Goal: Task Accomplishment & Management: Use online tool/utility

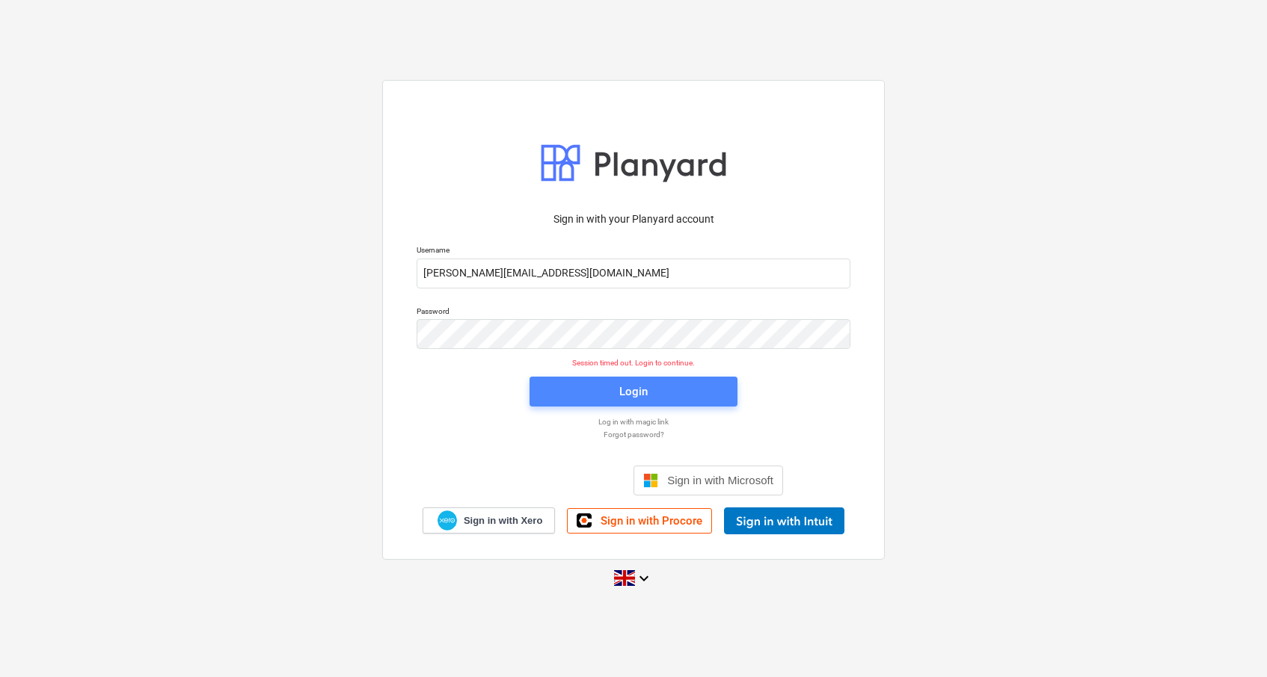
click at [641, 404] on button "Login" at bounding box center [633, 392] width 208 height 30
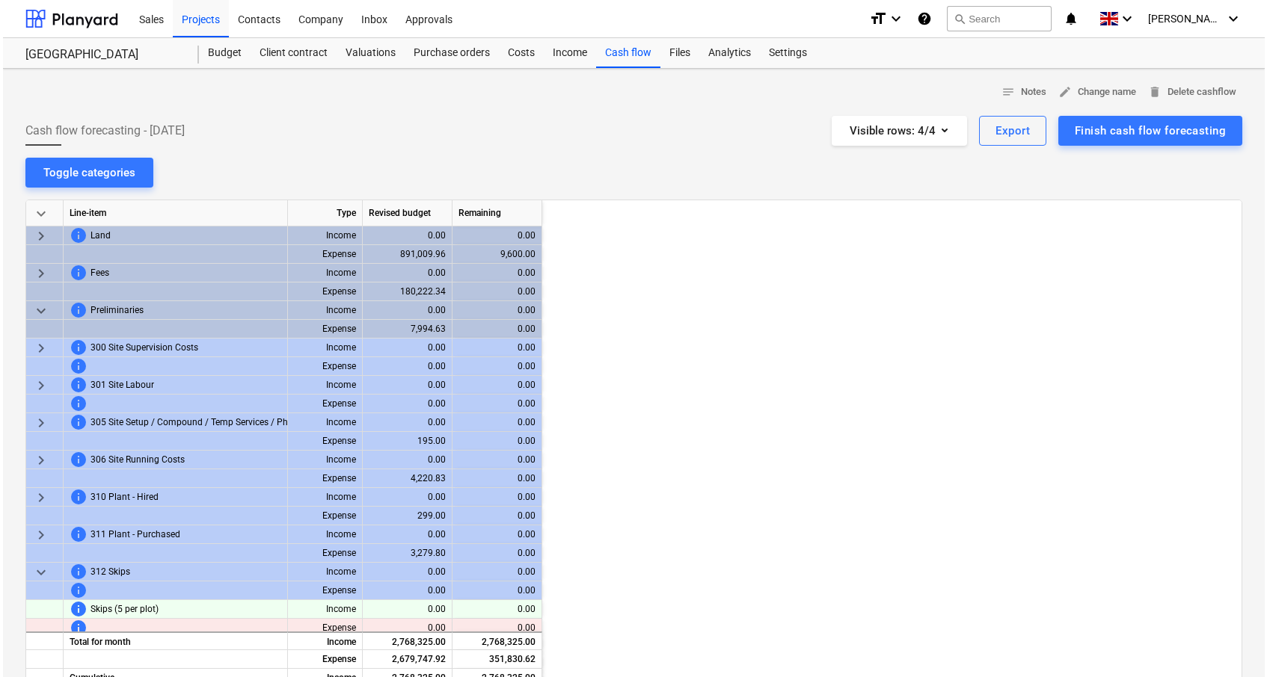
scroll to position [0, 2243]
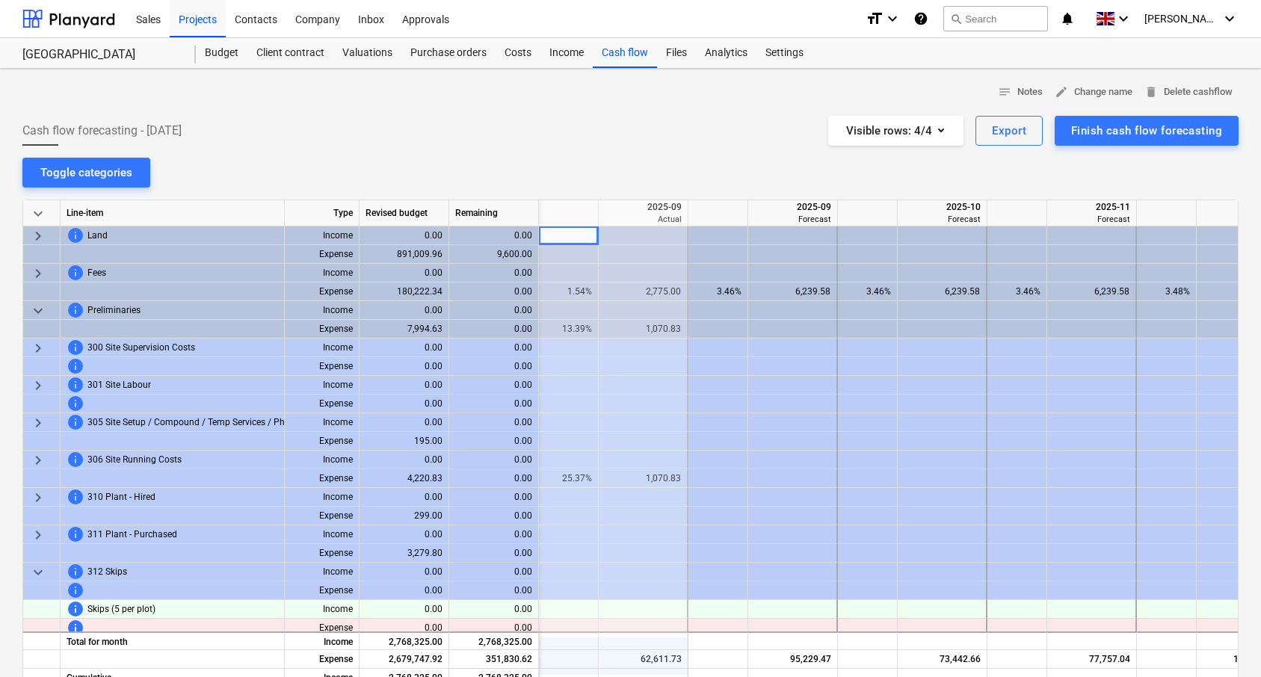
click at [641, 404] on div at bounding box center [644, 404] width 90 height 19
click at [214, 49] on div "Budget" at bounding box center [222, 53] width 52 height 30
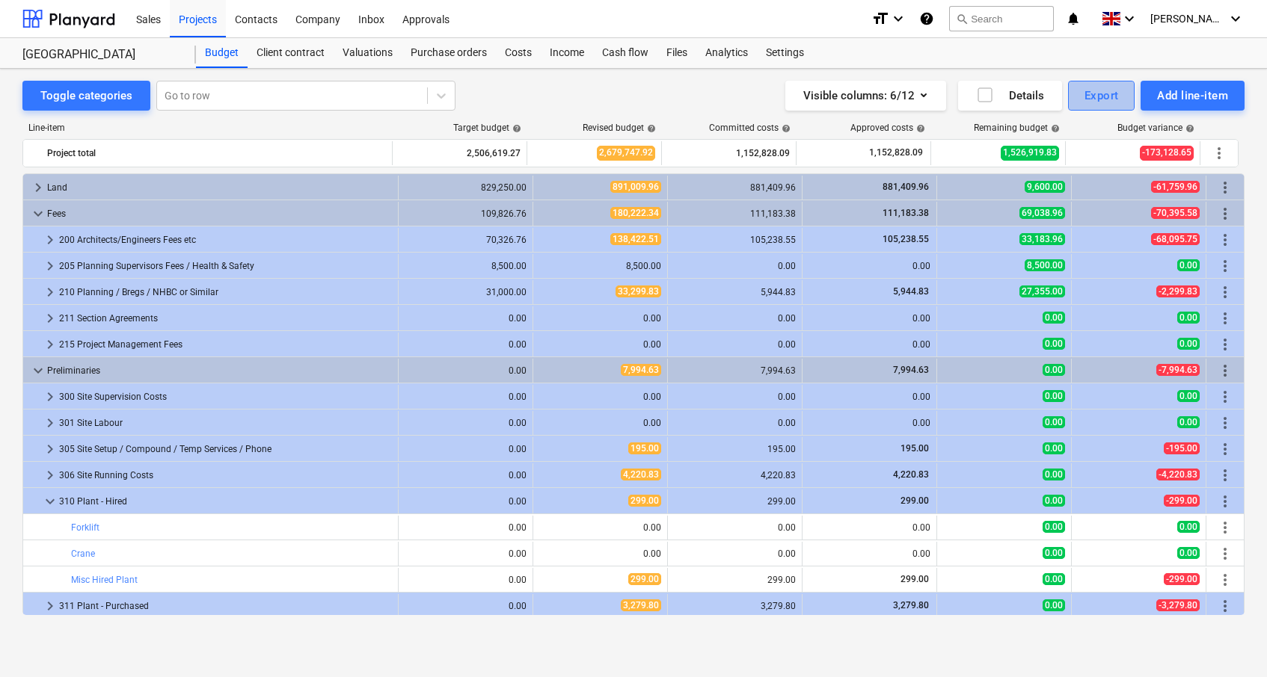
click at [1098, 83] on button "Export" at bounding box center [1101, 96] width 67 height 30
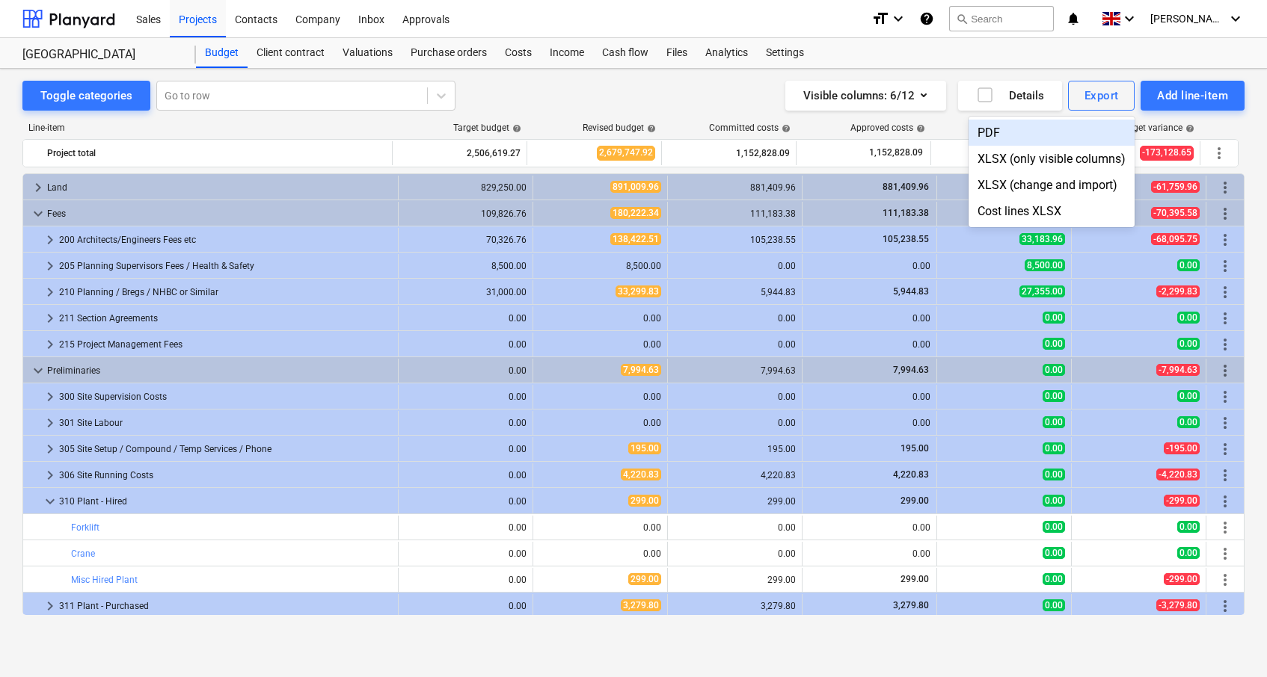
click at [1014, 129] on div "PDF" at bounding box center [1051, 133] width 166 height 26
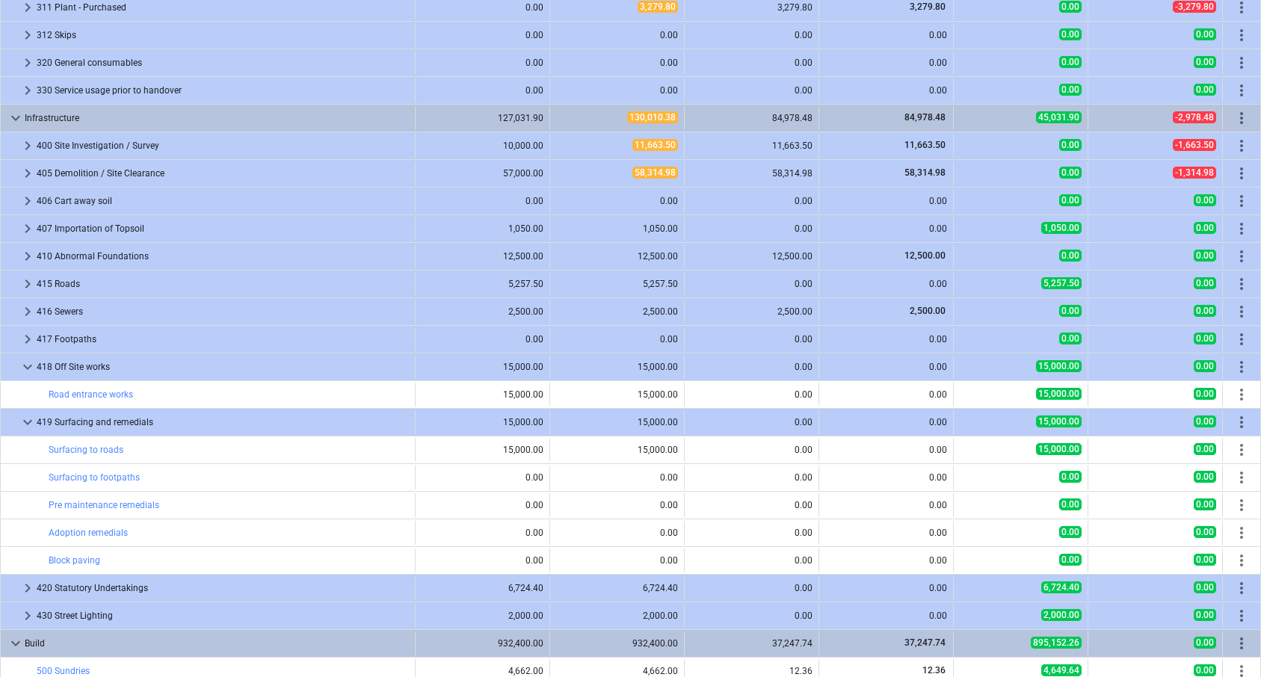
scroll to position [532, 0]
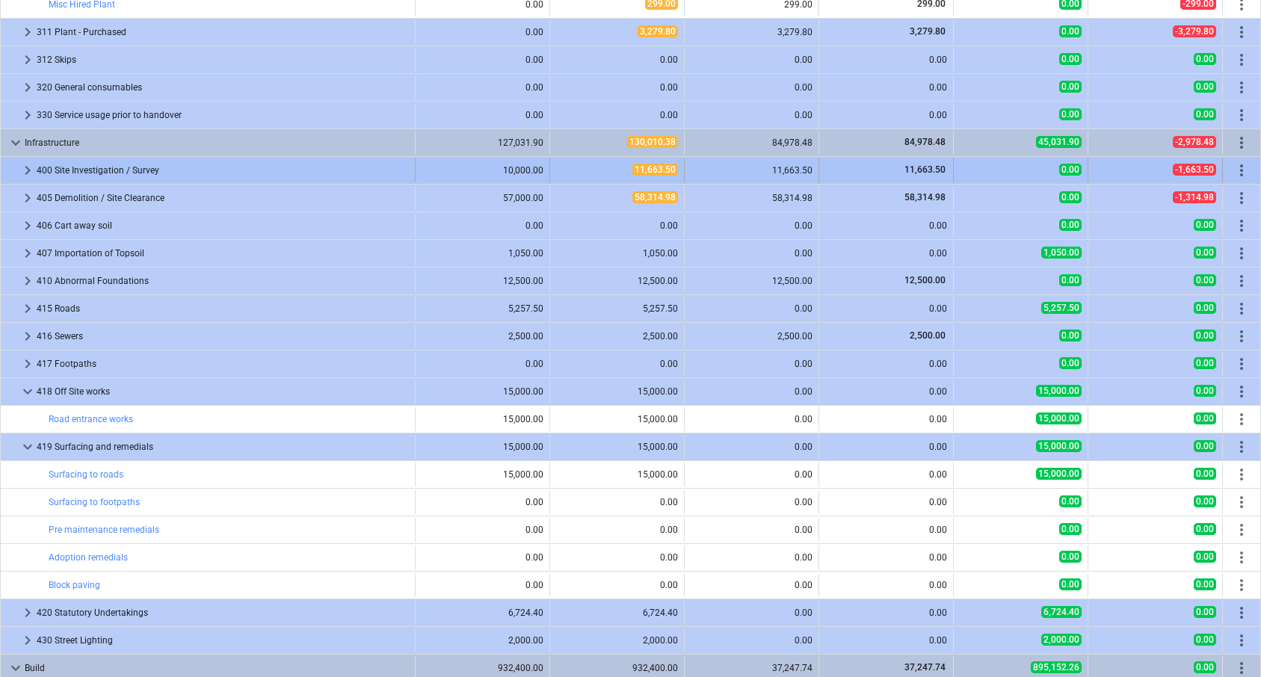
click at [23, 170] on span "keyboard_arrow_right" at bounding box center [28, 171] width 18 height 18
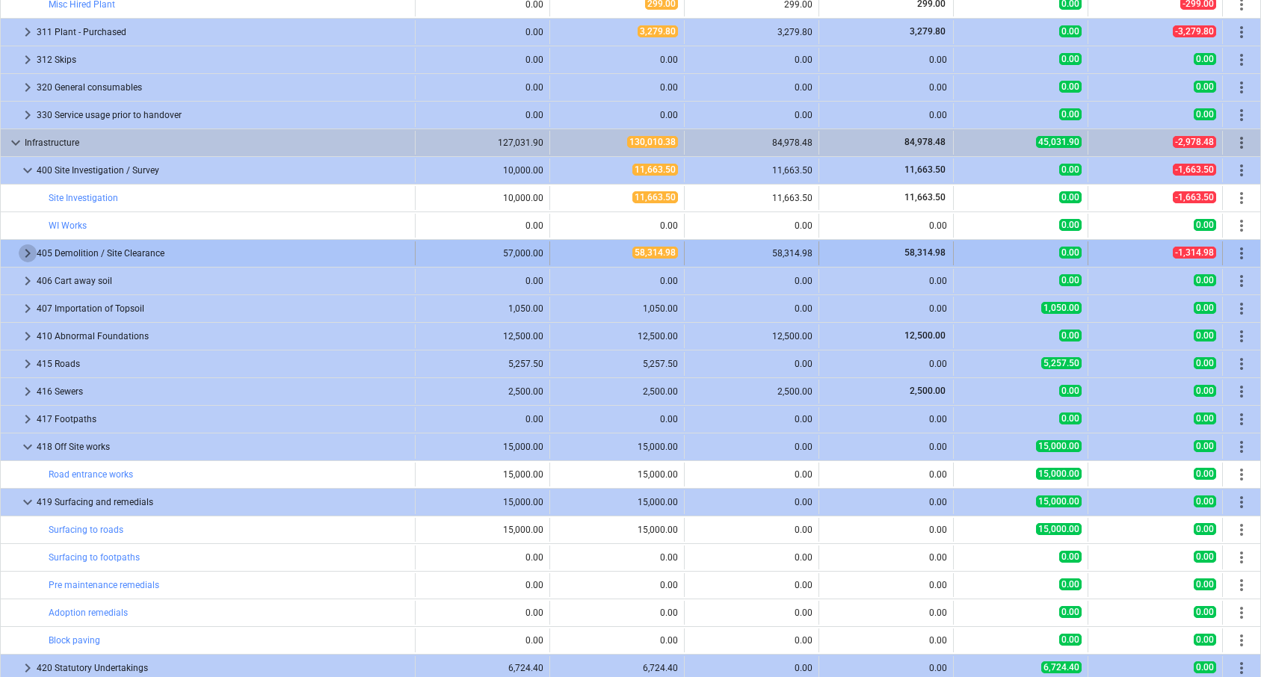
click at [25, 253] on span "keyboard_arrow_right" at bounding box center [28, 254] width 18 height 18
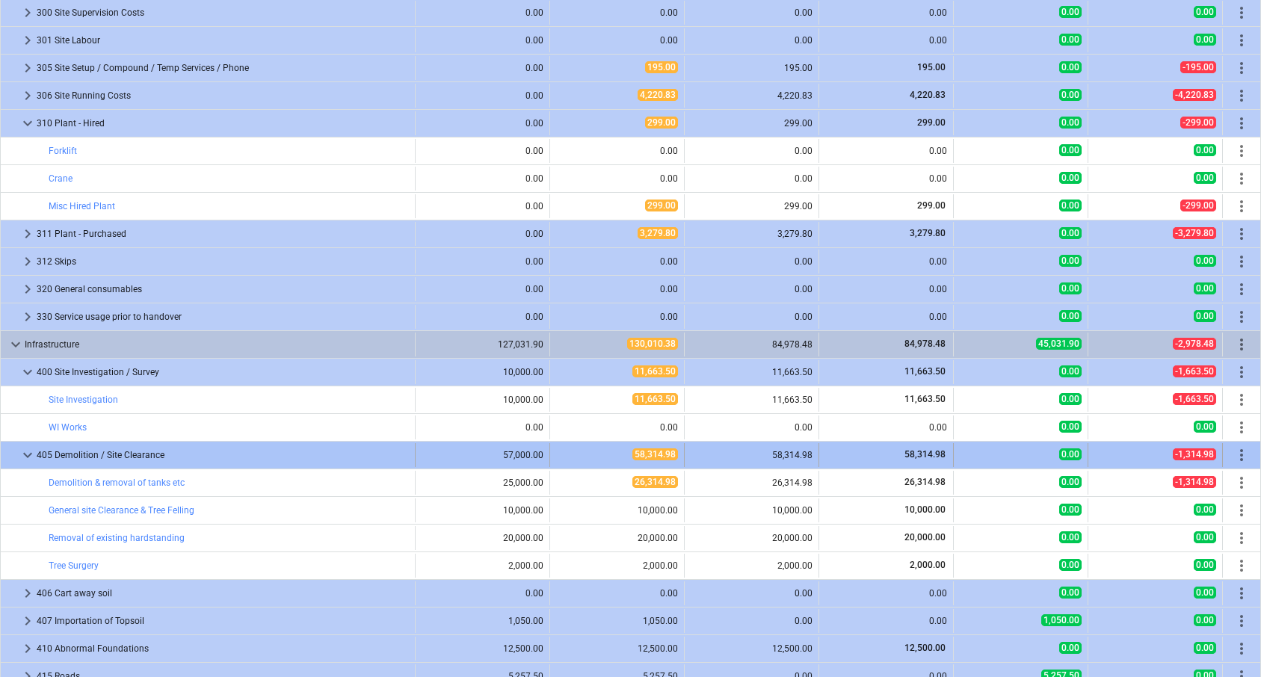
scroll to position [319, 0]
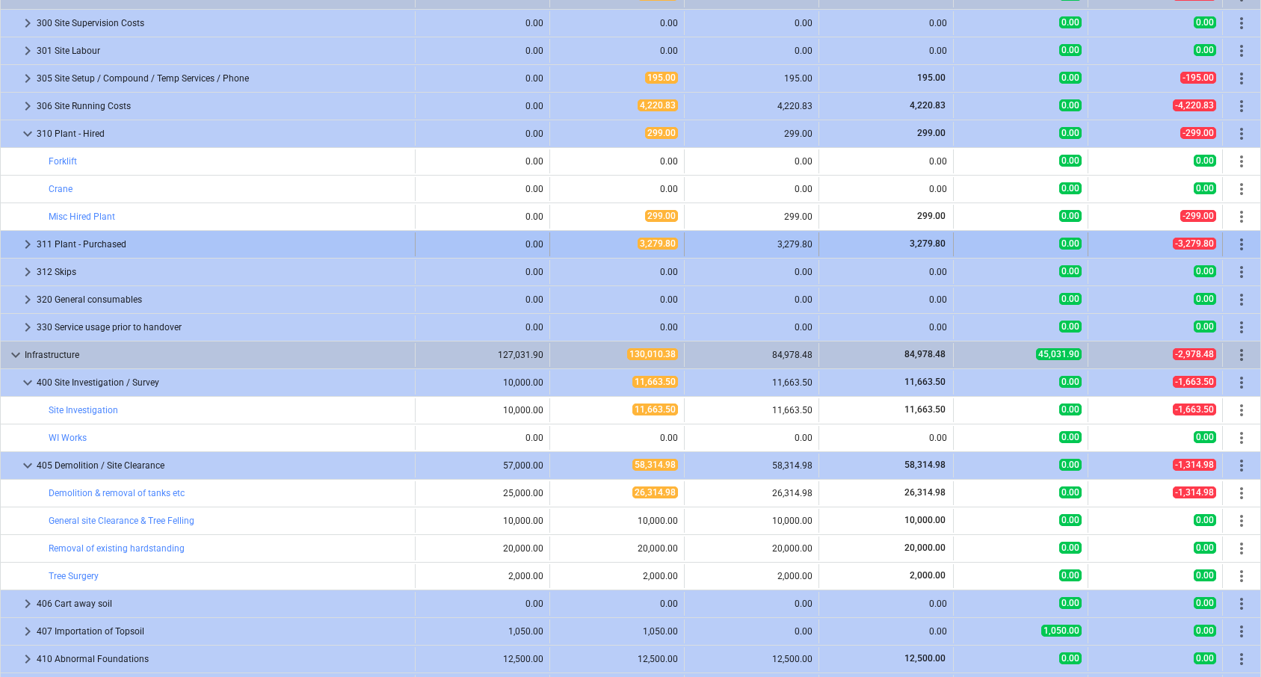
click at [22, 248] on span "keyboard_arrow_right" at bounding box center [28, 245] width 18 height 18
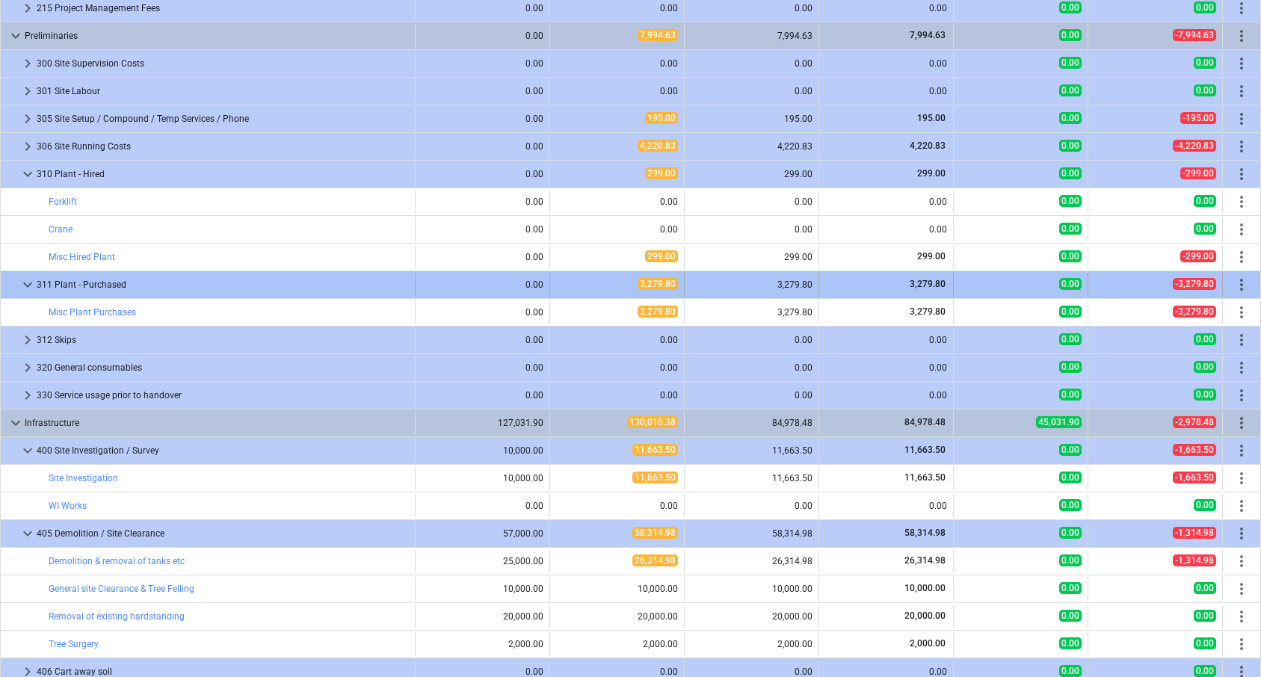
scroll to position [256, 0]
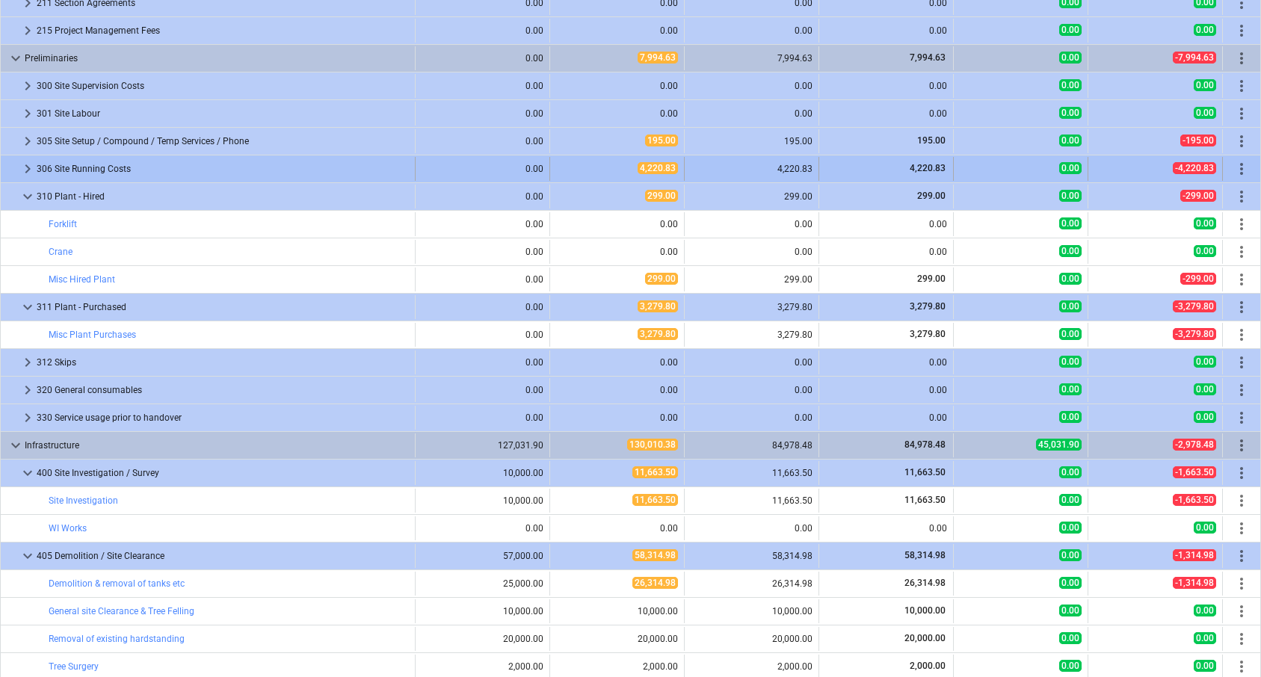
click at [24, 167] on span "keyboard_arrow_right" at bounding box center [28, 169] width 18 height 18
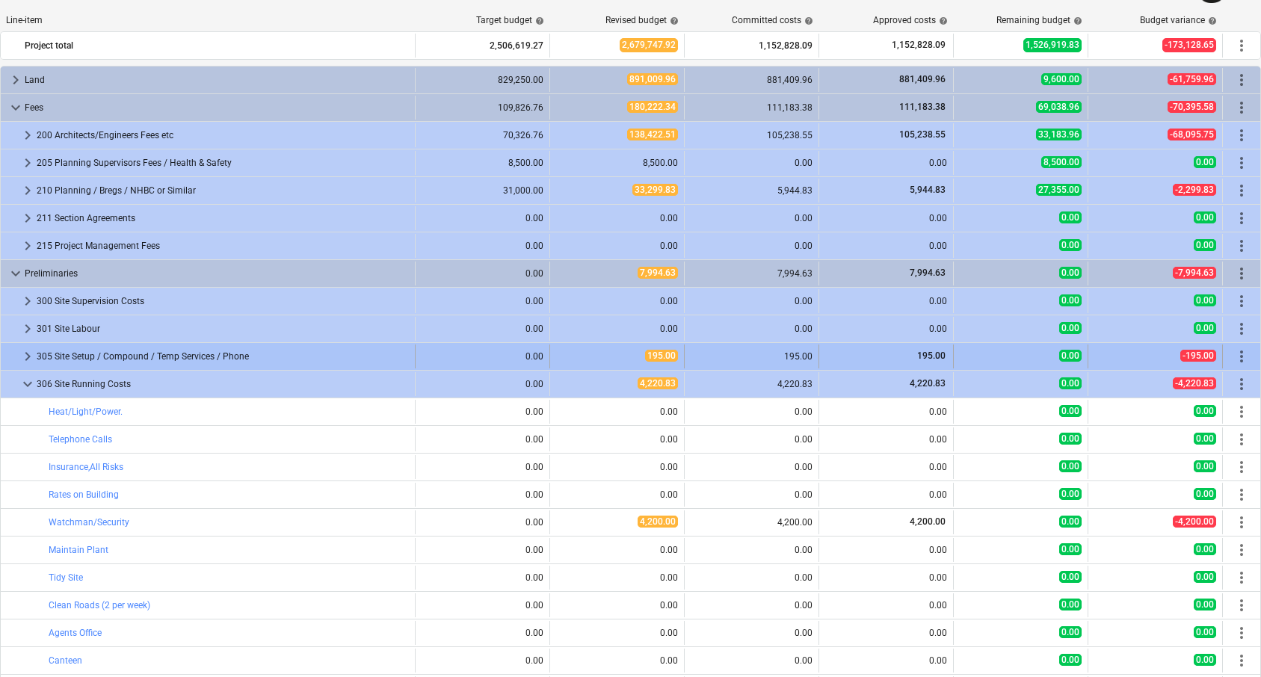
scroll to position [10, 0]
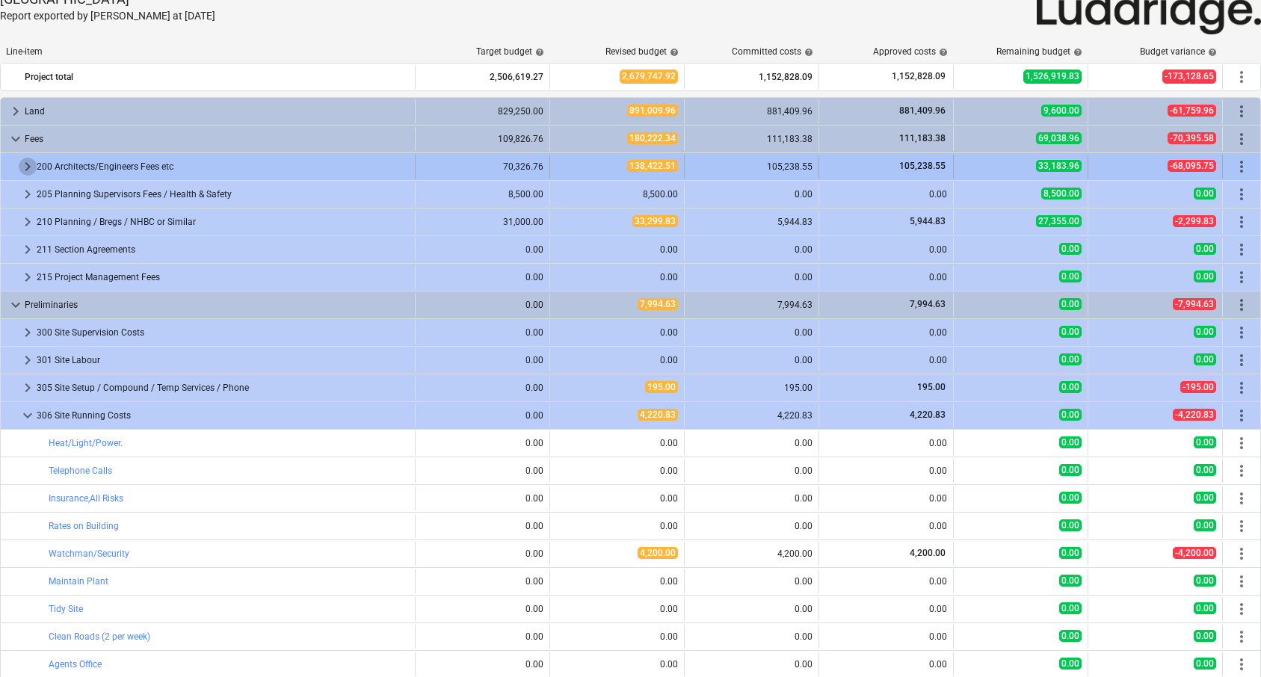
click at [27, 164] on span "keyboard_arrow_right" at bounding box center [28, 167] width 18 height 18
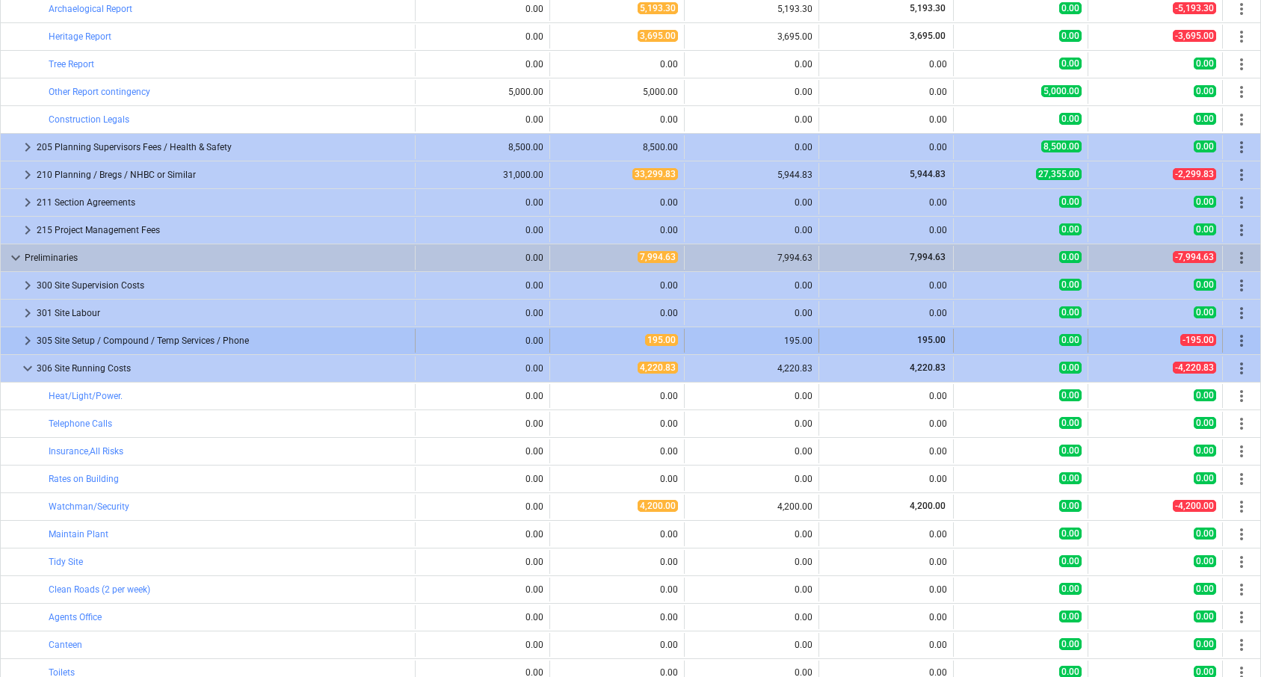
scroll to position [775, 0]
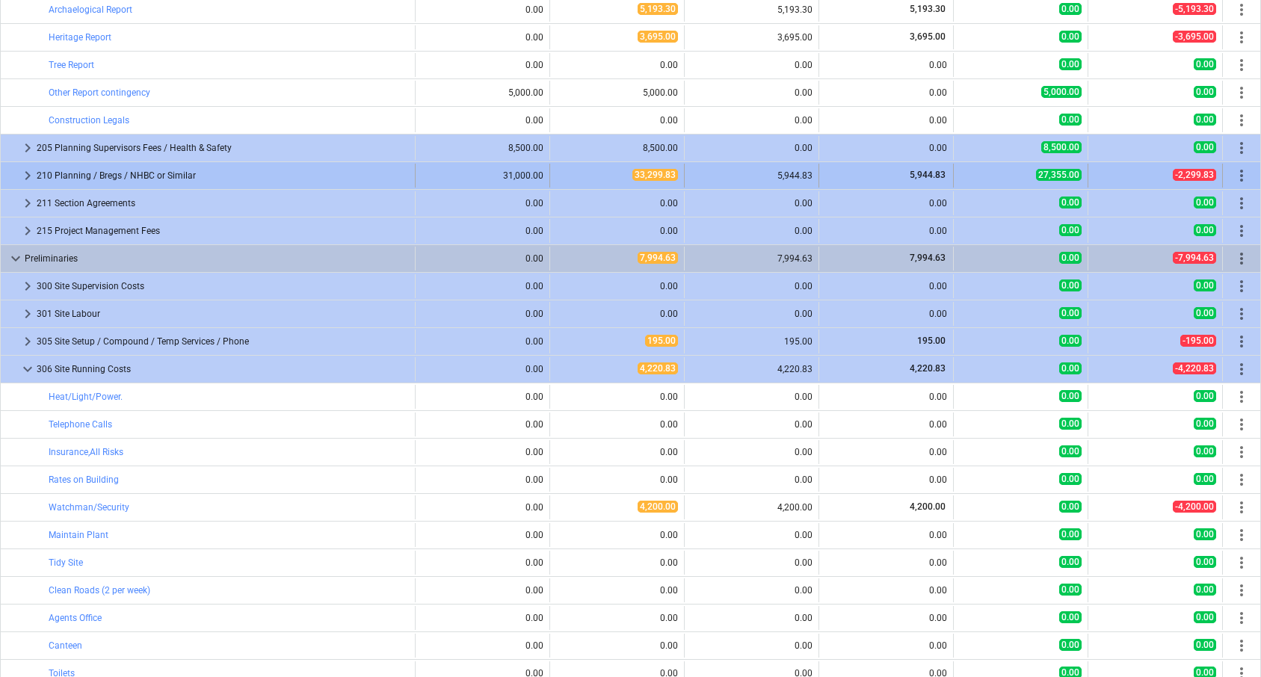
click at [23, 173] on span "keyboard_arrow_right" at bounding box center [28, 176] width 18 height 18
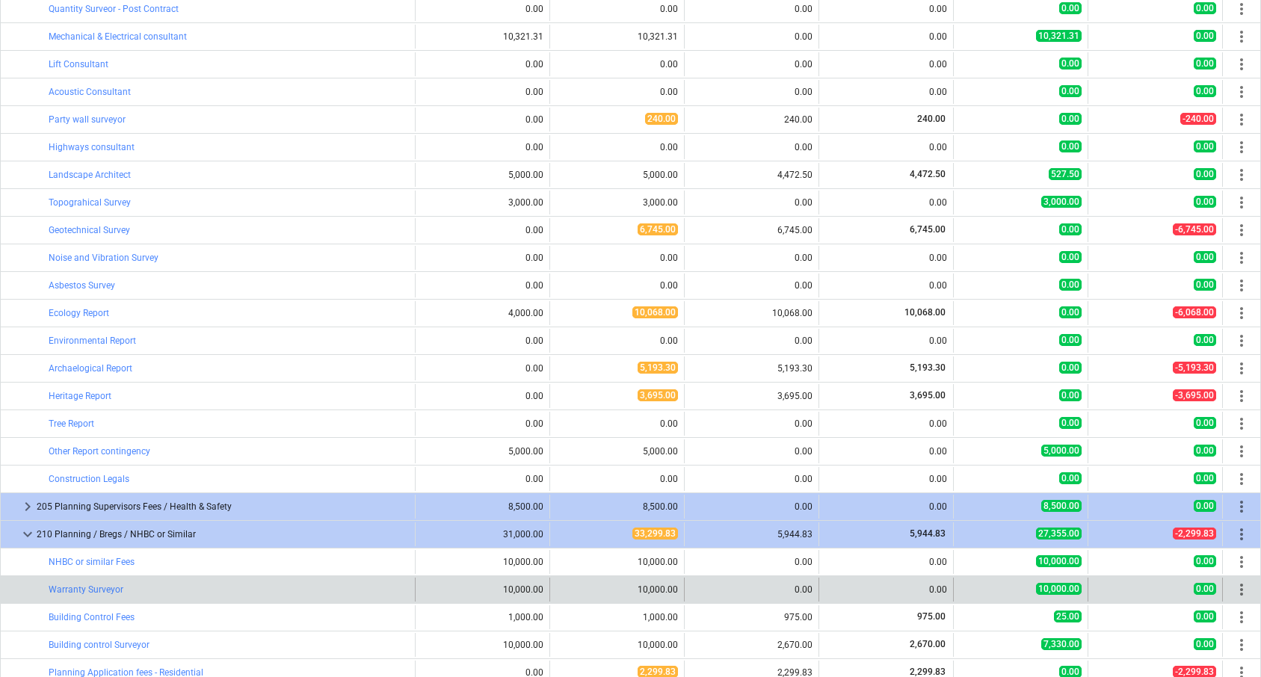
scroll to position [0, 0]
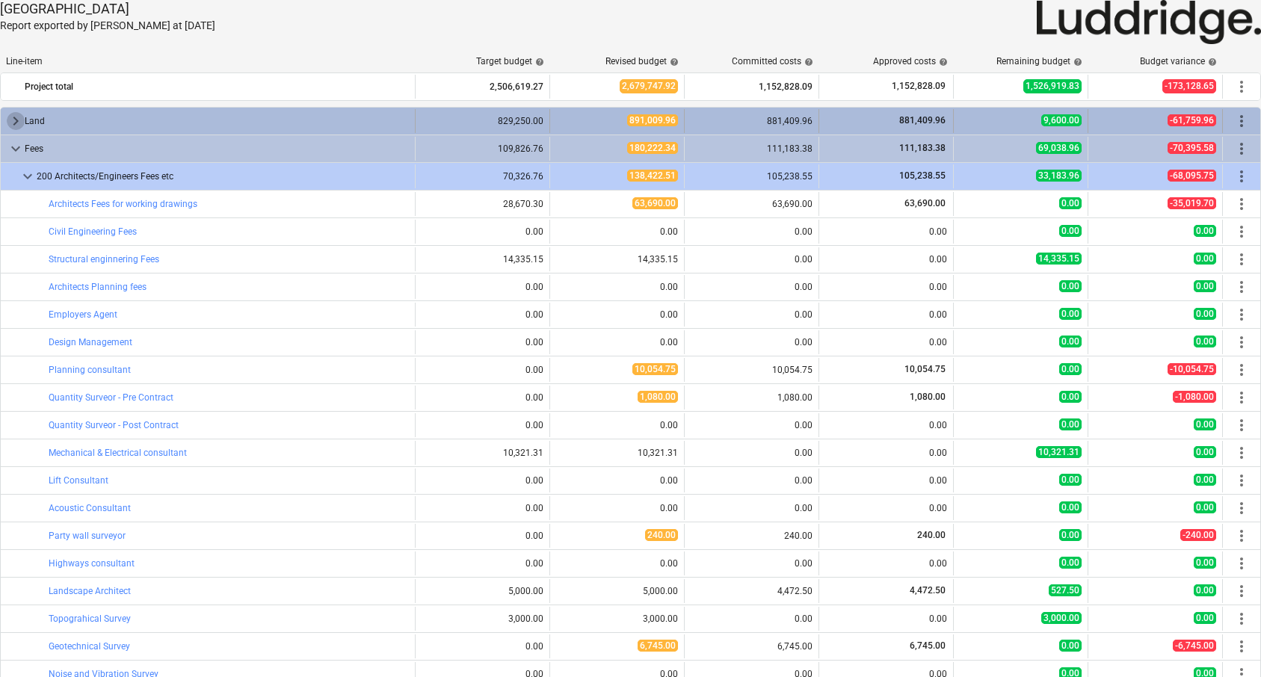
click at [19, 121] on span "keyboard_arrow_right" at bounding box center [16, 121] width 18 height 18
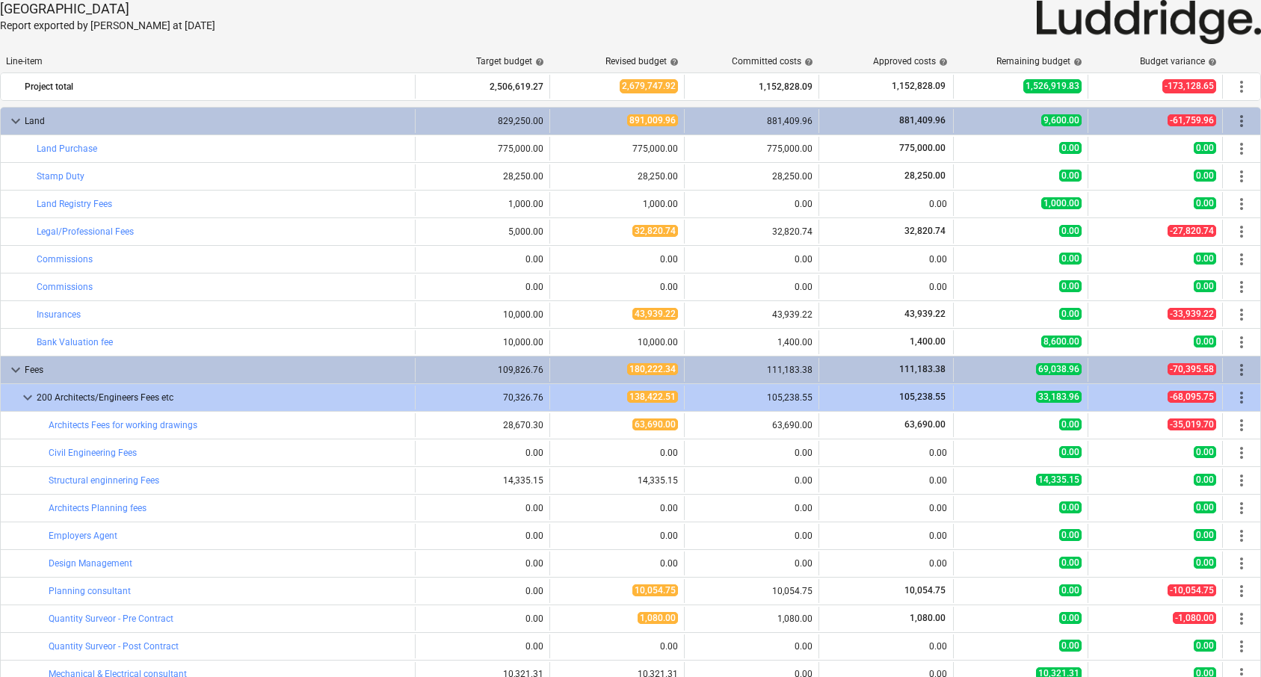
click at [891, 16] on div at bounding box center [948, 22] width 630 height 44
